Goal: Task Accomplishment & Management: Manage account settings

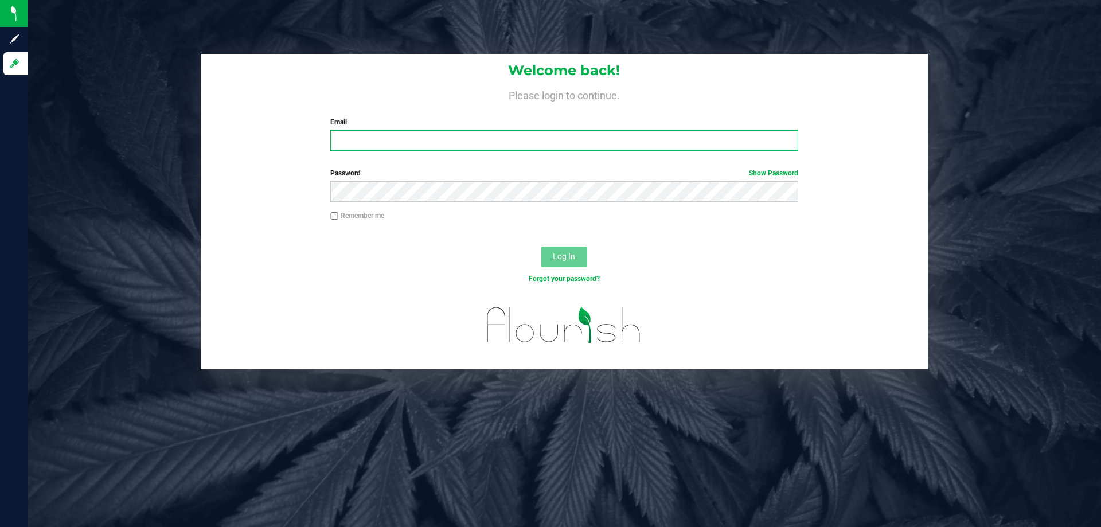
click at [442, 145] on input "Email" at bounding box center [563, 140] width 467 height 21
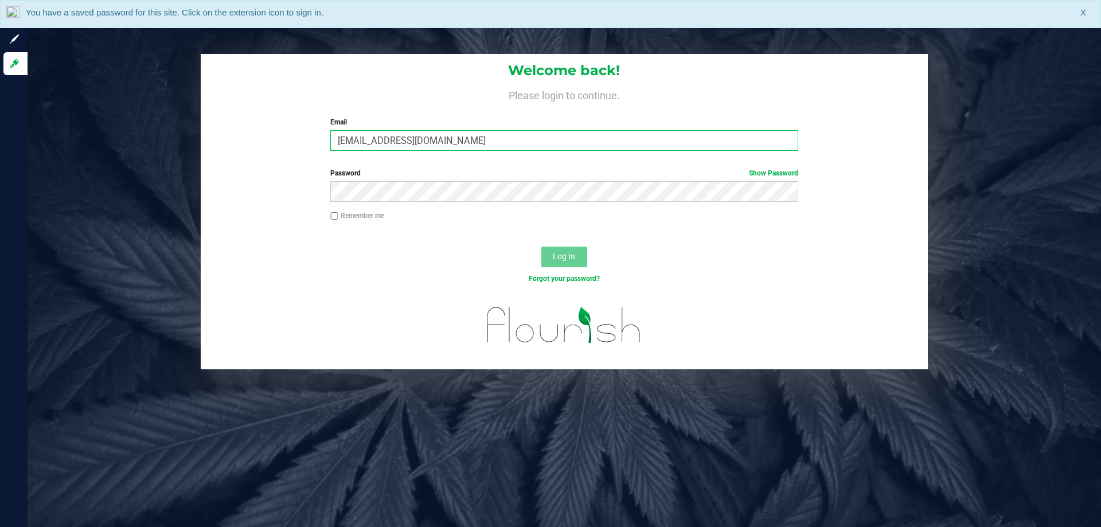
type input "[EMAIL_ADDRESS][DOMAIN_NAME]"
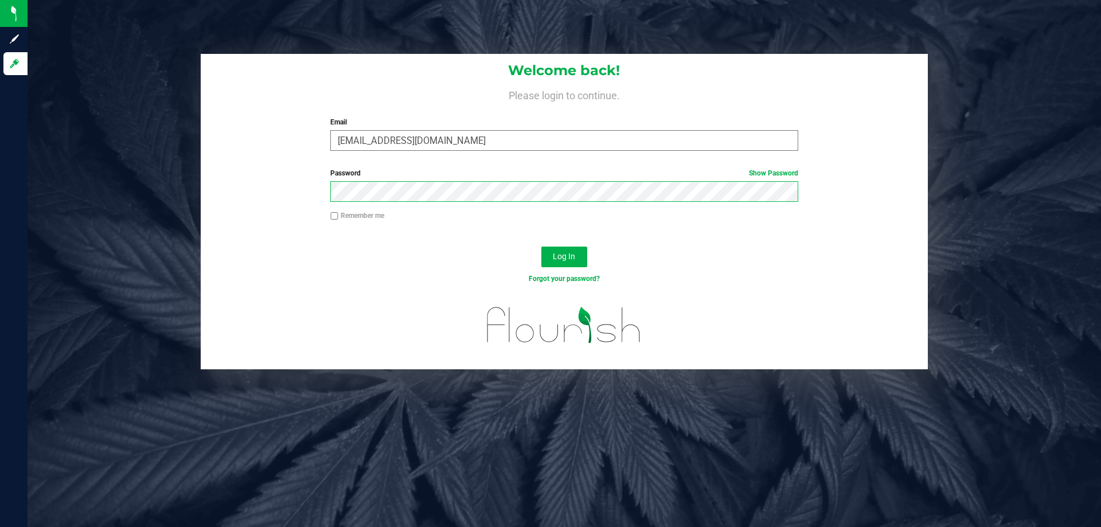
click at [541, 247] on button "Log In" at bounding box center [564, 257] width 46 height 21
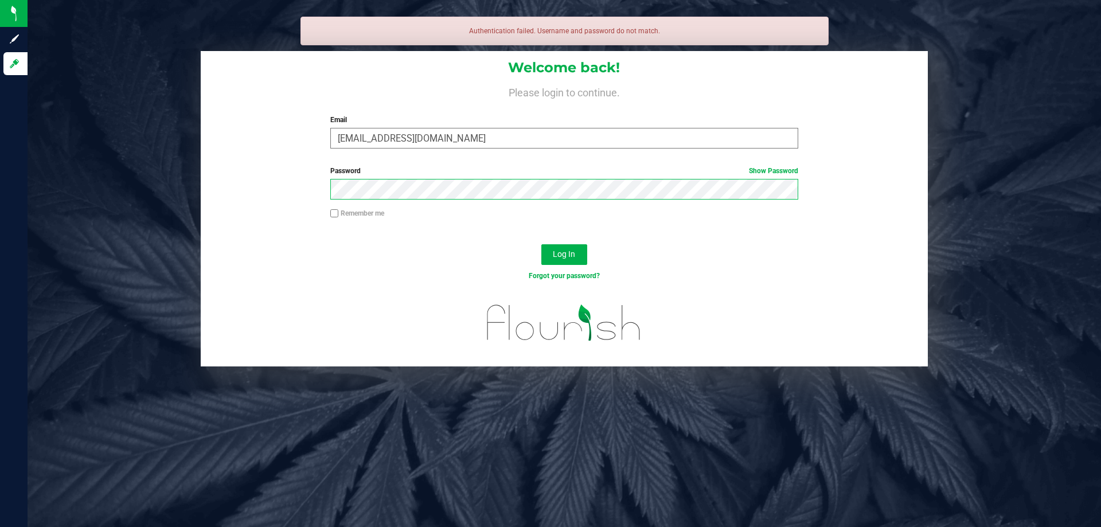
click at [541, 244] on button "Log In" at bounding box center [564, 254] width 46 height 21
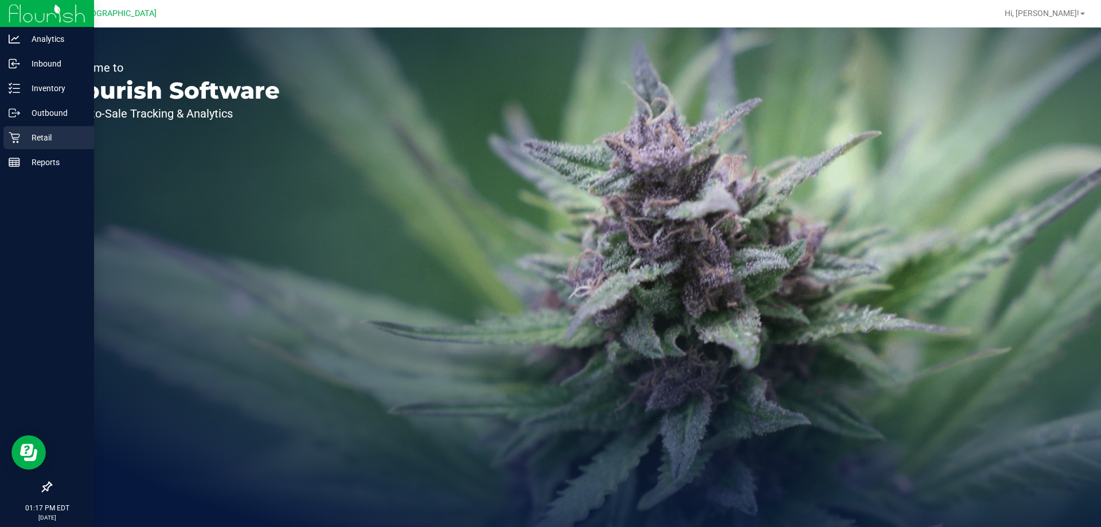
click at [17, 133] on icon at bounding box center [14, 137] width 11 height 11
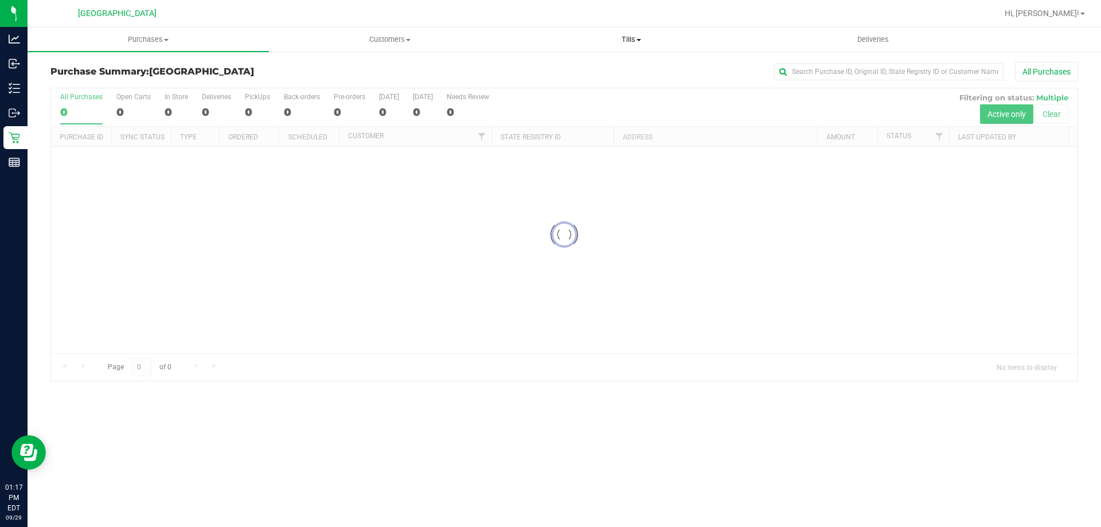
click at [637, 42] on span "Tills" at bounding box center [631, 39] width 240 height 10
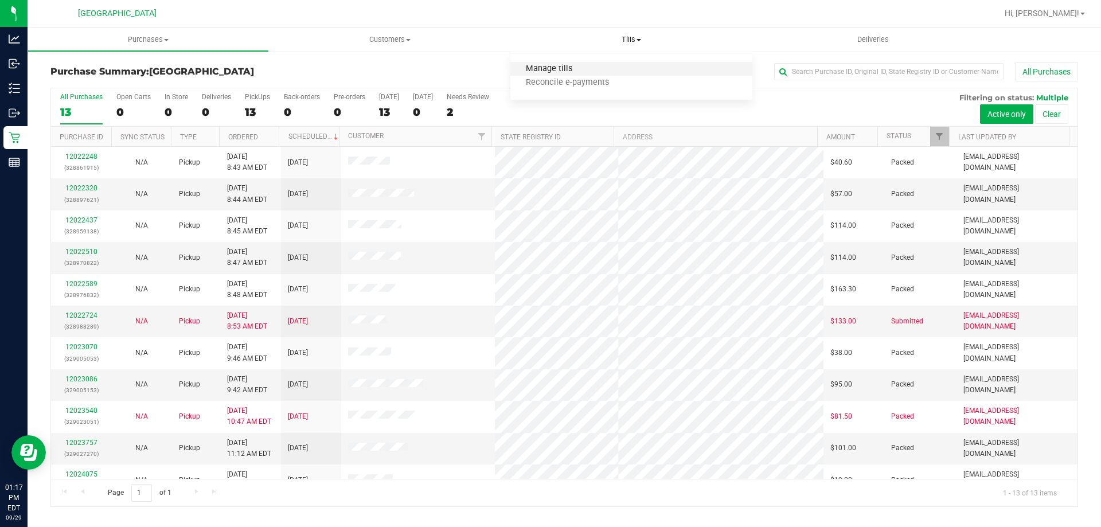
click at [568, 67] on span "Manage tills" at bounding box center [548, 69] width 77 height 10
